Goal: Find specific page/section: Find specific page/section

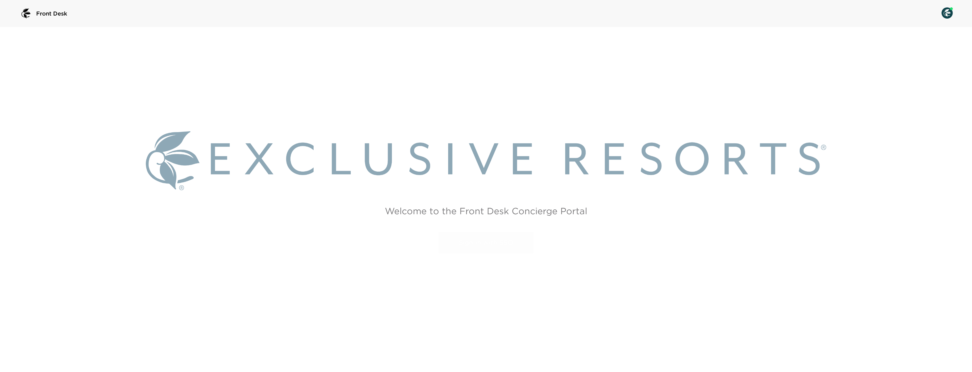
click at [497, 243] on link "Sign in with SSO" at bounding box center [486, 242] width 95 height 21
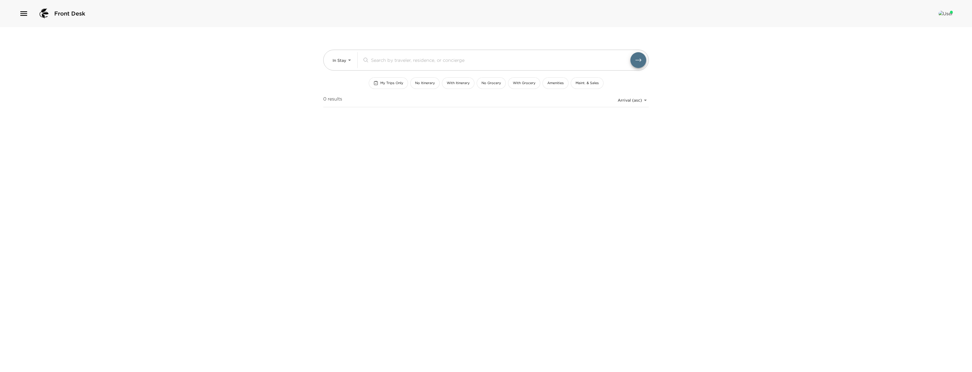
click at [19, 15] on icon "button" at bounding box center [23, 13] width 9 height 9
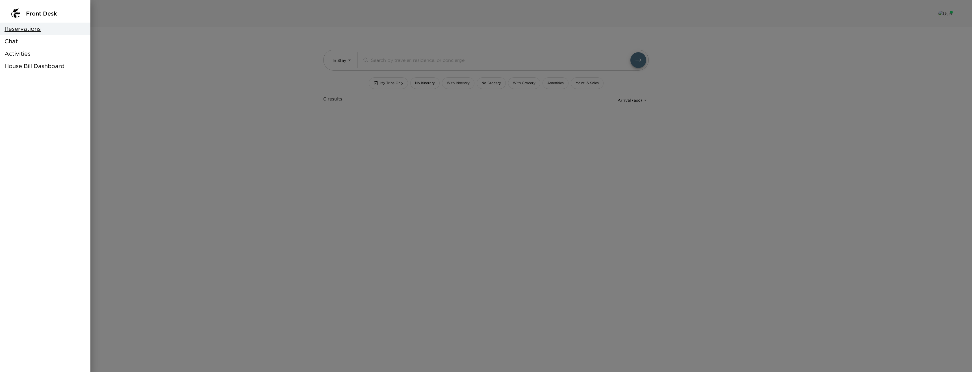
click at [87, 1] on div "Front Desk Reservations Chat Activities House Bill Dashboard" at bounding box center [45, 186] width 90 height 372
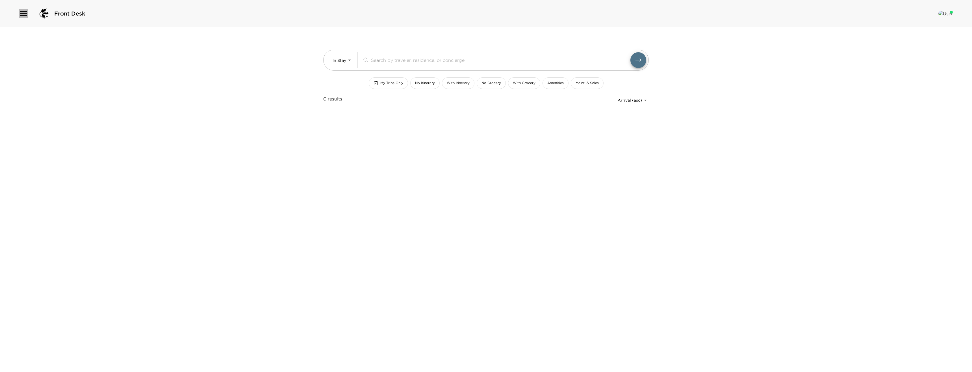
click at [22, 9] on icon "button" at bounding box center [23, 13] width 9 height 9
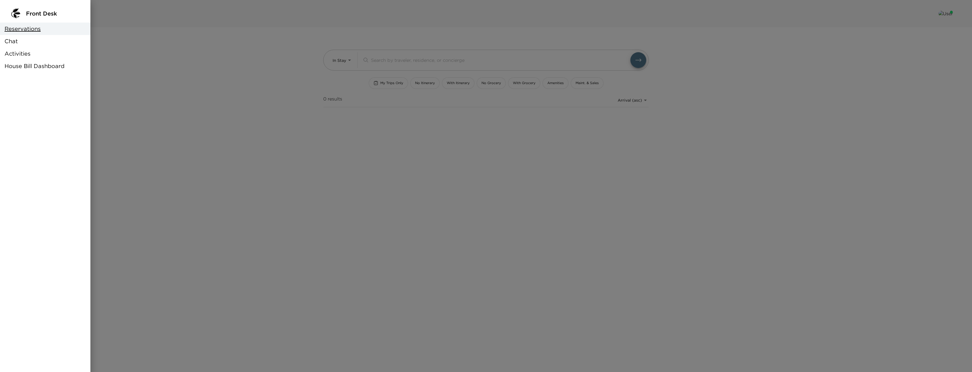
click at [29, 63] on span "House Bill Dashboard" at bounding box center [35, 66] width 60 height 8
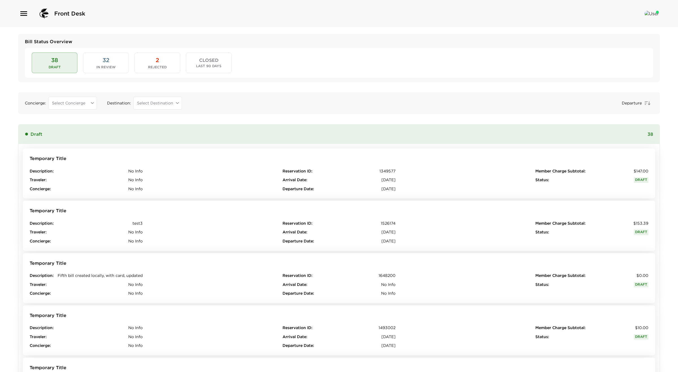
click at [197, 66] on span "Last 90 Days" at bounding box center [208, 66] width 25 height 4
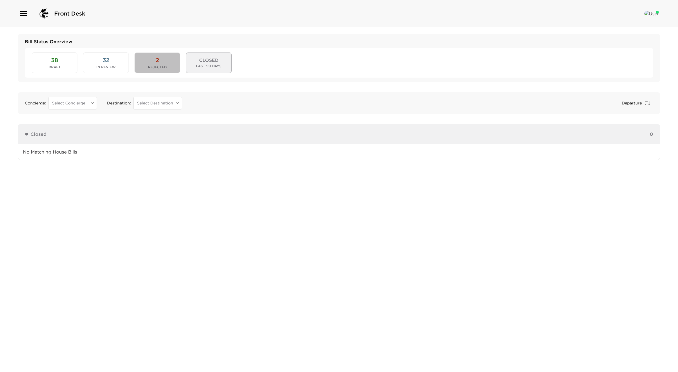
click at [161, 65] on span "Rejected" at bounding box center [157, 67] width 19 height 4
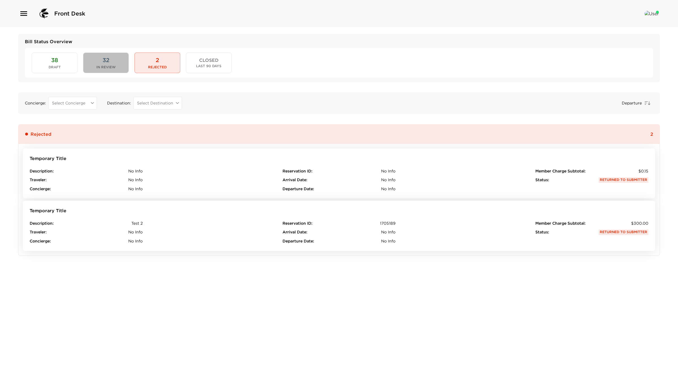
click at [109, 64] on span "32" at bounding box center [106, 60] width 7 height 8
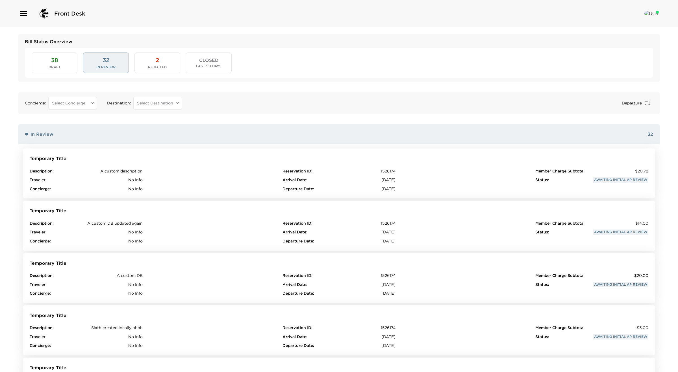
click at [40, 62] on button "38 Draft" at bounding box center [55, 63] width 46 height 20
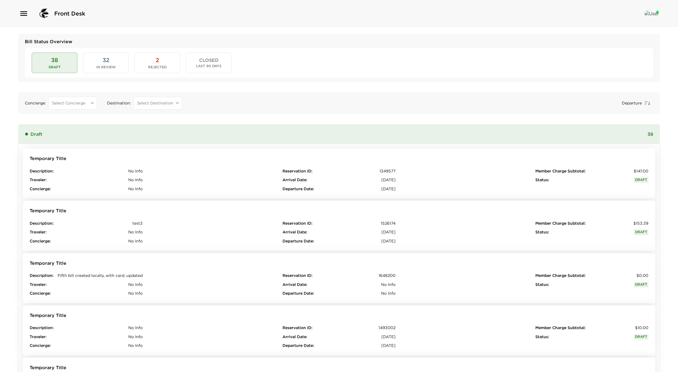
click at [206, 62] on span "CLOSED" at bounding box center [208, 60] width 19 height 5
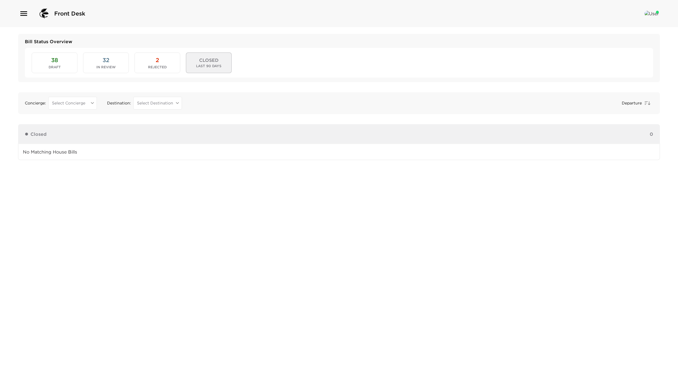
click at [48, 62] on button "38 Draft" at bounding box center [55, 63] width 46 height 20
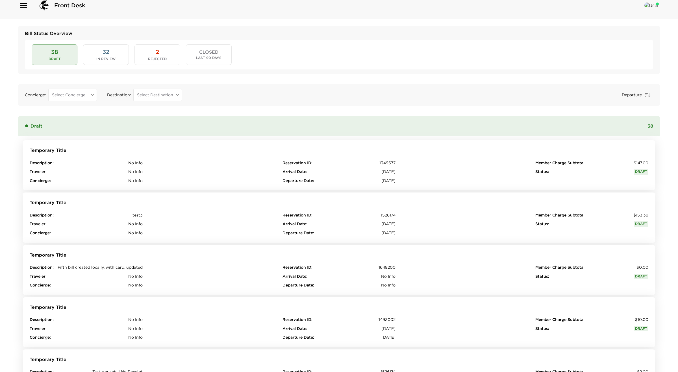
scroll to position [7, 0]
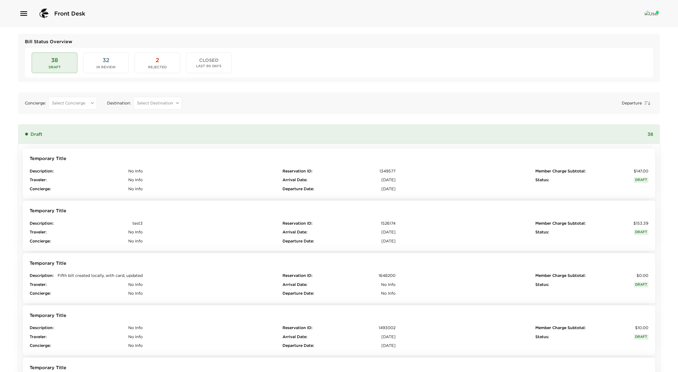
scroll to position [4, 0]
